Goal: Task Accomplishment & Management: Manage account settings

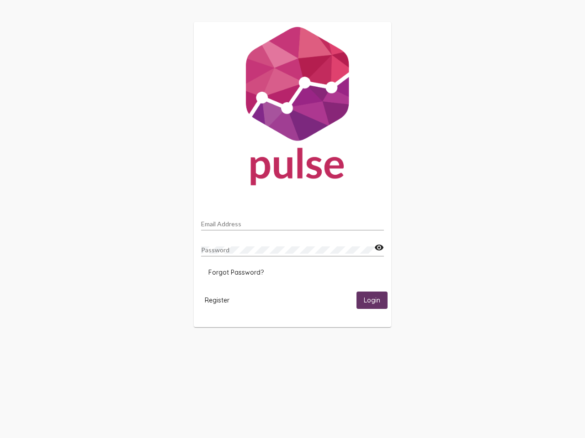
click at [292, 221] on input "Email Address" at bounding box center [292, 224] width 183 height 7
click at [379, 248] on mat-icon "visibility" at bounding box center [379, 248] width 10 height 11
click at [236, 273] on span "Forgot Password?" at bounding box center [235, 273] width 55 height 8
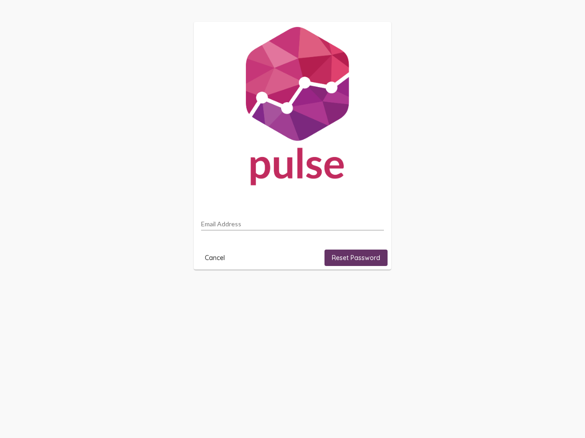
click at [217, 292] on html "Email Address Cancel Reset Password" at bounding box center [292, 146] width 585 height 292
click at [372, 292] on html "Email Address Cancel Reset Password" at bounding box center [292, 146] width 585 height 292
